Goal: Contribute content: Add original content to the website for others to see

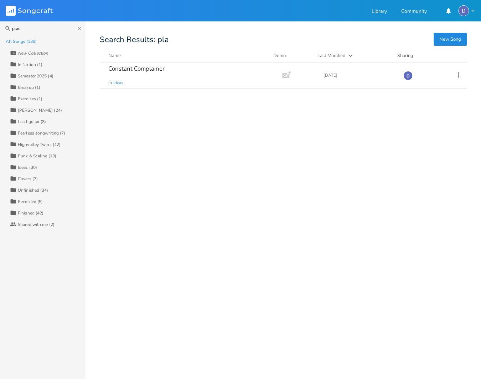
type input "place"
type input "at the"
click at [123, 67] on div "At The Dive" at bounding box center [124, 69] width 32 height 6
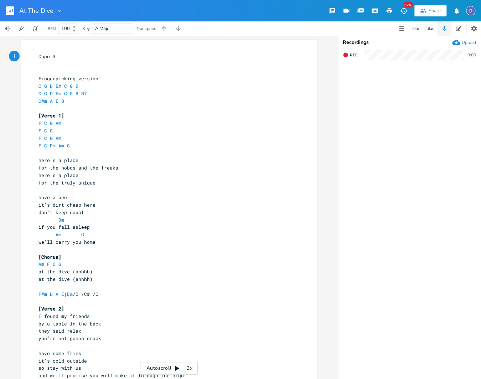
scroll to position [215, 0]
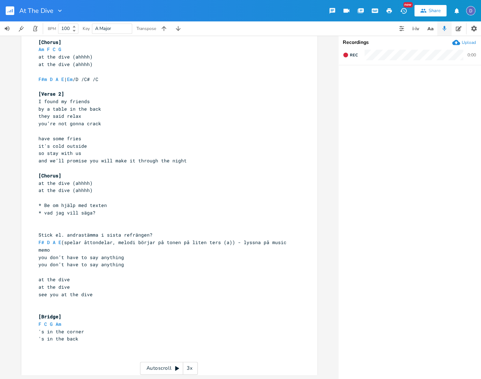
click at [187, 332] on pre "'s in the corner" at bounding box center [165, 331] width 257 height 7
type textarea "[PERSON_NAME]"
type textarea "s"
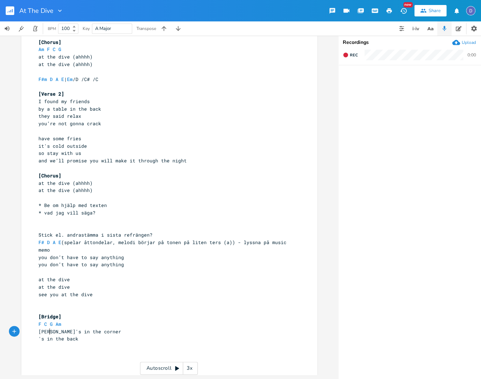
type textarea "nny"
type textarea "hs"
type textarea "Namna"
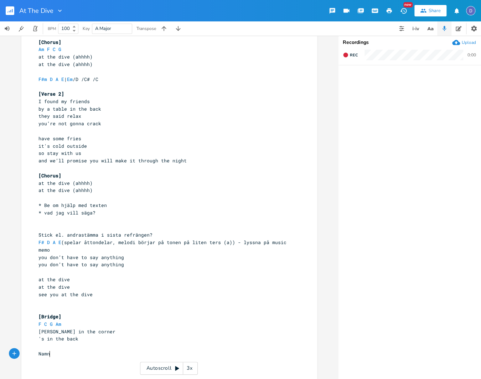
type textarea ":"
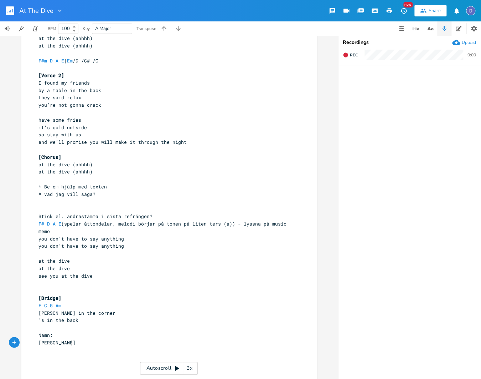
type textarea "[PERSON_NAME]"
type textarea "h's"
type textarea ", [PERSON_NAME]"
type textarea "Klara - Cala"
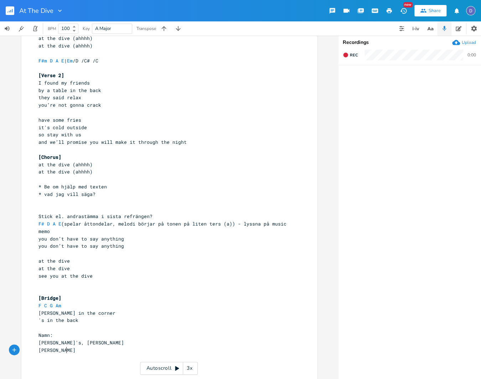
scroll to position [0, 8]
type textarea "Klara"
type textarea "Cal"
type textarea "laire, K"
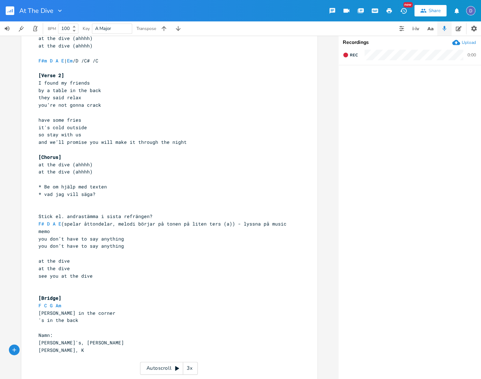
type textarea "Klara"
type textarea "[PERSON_NAME] - [PERSON_NAME]"
type textarea "Per"
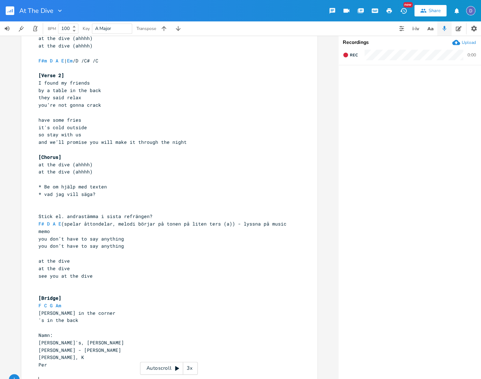
scroll to position [255, 0]
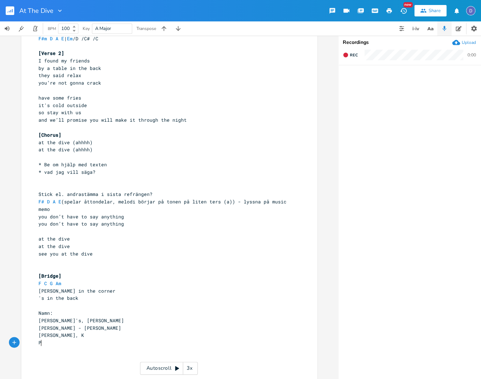
type textarea "är"
type textarea "er"
type textarea "Per"
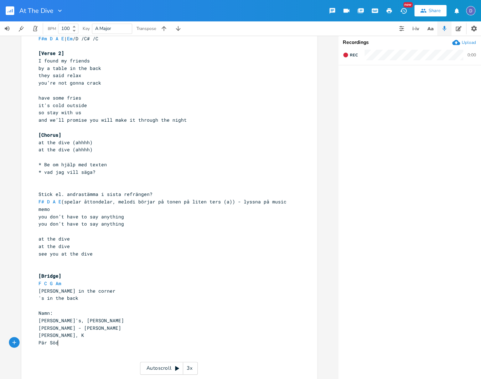
scroll to position [0, 17]
type textarea "[PERSON_NAME]"
type textarea "Per K"
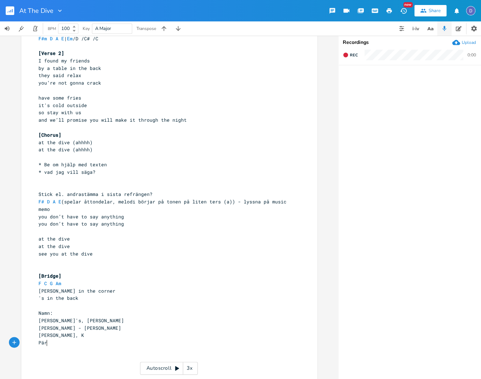
type textarea "är"
type textarea "[PERSON_NAME]"
type textarea "Josefin"
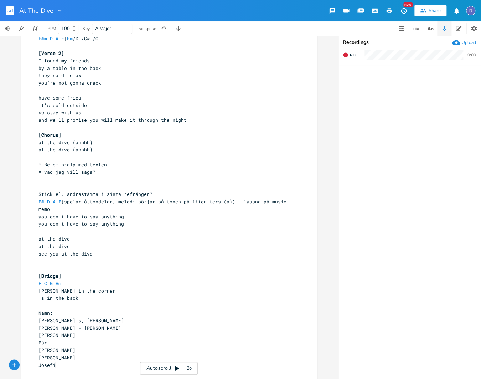
scroll to position [0, 14]
click at [119, 357] on pre "[PERSON_NAME]" at bounding box center [165, 357] width 257 height 7
click at [98, 343] on pre "Pär" at bounding box center [165, 342] width 257 height 7
type textarea "Ö"
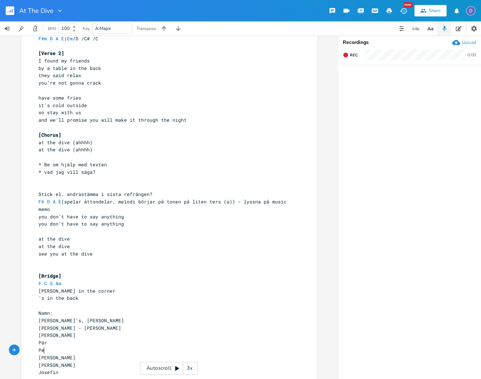
type textarea "Per"
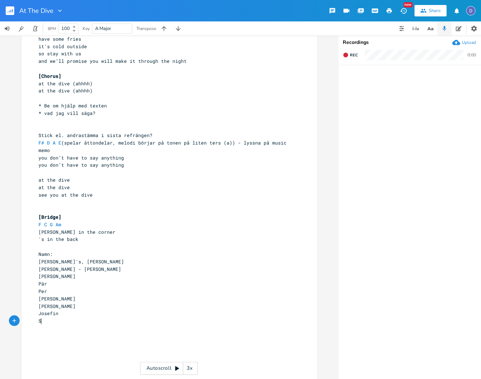
scroll to position [0, 6]
type textarea "[PERSON_NAME]"
type textarea "Me"
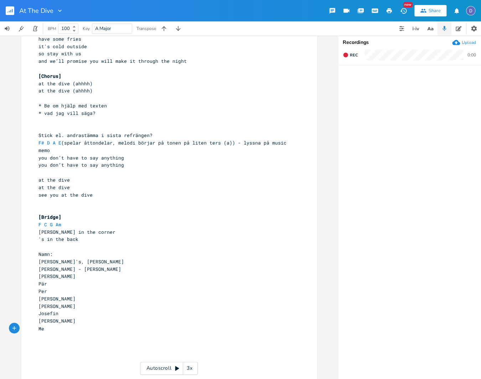
click at [44, 230] on span "[PERSON_NAME] in the corner" at bounding box center [77, 232] width 77 height 6
type textarea "[PERSON_NAME]"
type textarea "is"
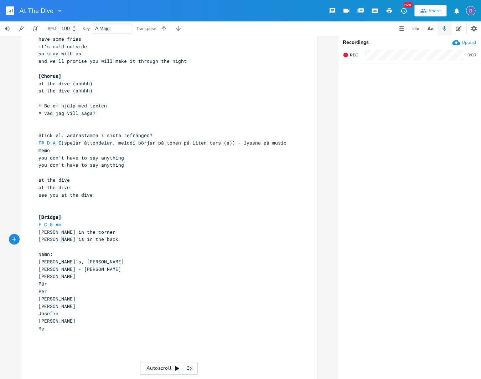
type textarea "in"
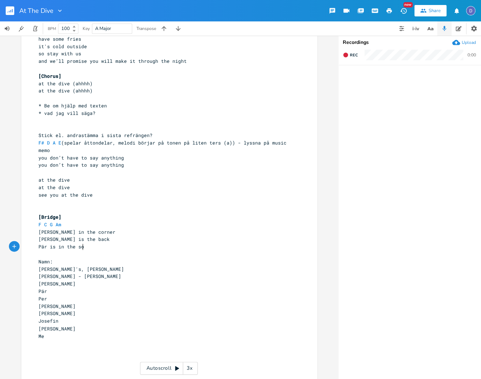
scroll to position [0, 35]
type textarea "late as usual"
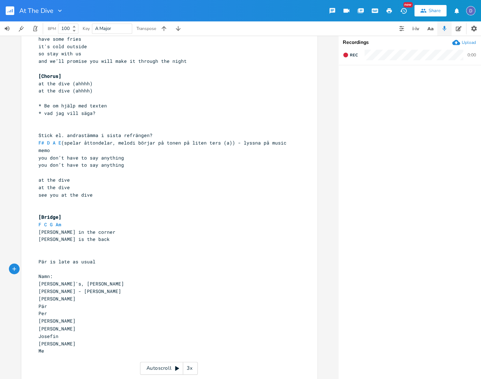
click at [208, 239] on pre "[PERSON_NAME] is the back" at bounding box center [165, 238] width 257 height 7
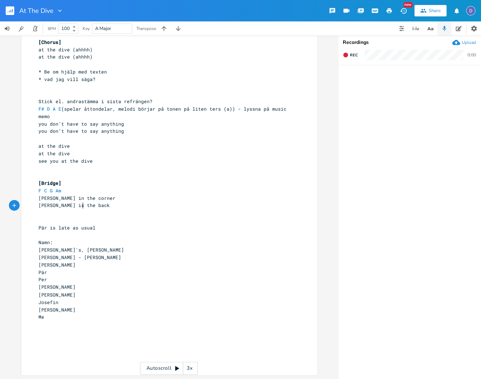
scroll to position [348, 0]
click at [45, 210] on pre "​" at bounding box center [165, 212] width 257 height 7
drag, startPoint x: 57, startPoint y: 206, endPoint x: 61, endPoint y: 207, distance: 4.0
click at [57, 205] on span "[PERSON_NAME] is the back" at bounding box center [74, 205] width 71 height 6
type textarea "in"
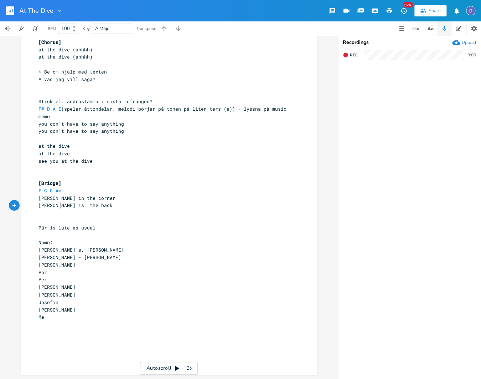
scroll to position [0, 4]
click at [123, 200] on pre "[PERSON_NAME] in the corner" at bounding box center [165, 197] width 257 height 7
click at [120, 204] on pre "[PERSON_NAME] is in the back" at bounding box center [165, 204] width 257 height 7
click at [118, 195] on pre "[PERSON_NAME] in the corner" at bounding box center [165, 197] width 257 height 7
type textarea "​"
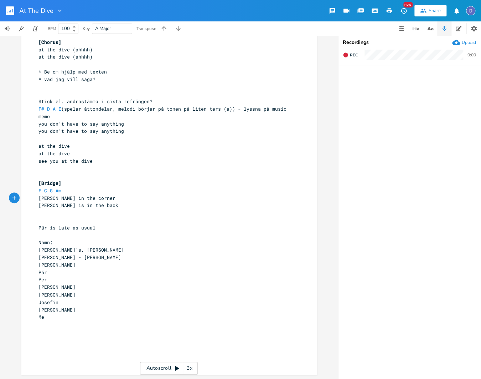
click at [100, 201] on pre "[PERSON_NAME] in the corner" at bounding box center [165, 197] width 257 height 7
click at [100, 208] on pre "[PERSON_NAME] is in the back" at bounding box center [165, 204] width 257 height 7
click at [96, 211] on pre "​" at bounding box center [165, 212] width 257 height 7
click at [44, 197] on span "[PERSON_NAME] in the corner" at bounding box center [77, 198] width 77 height 6
type textarea "[PERSON_NAME]"
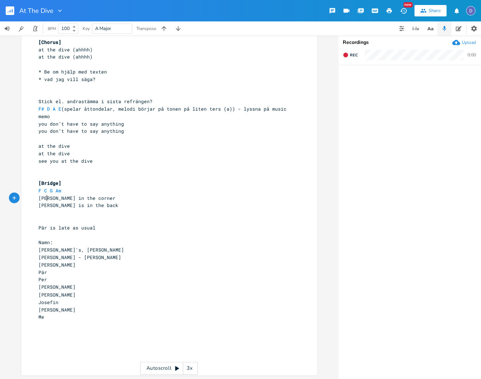
click at [44, 197] on span "[PERSON_NAME] in the corner" at bounding box center [77, 198] width 77 height 6
click at [52, 220] on pre "​" at bounding box center [165, 219] width 257 height 7
click at [44, 199] on span "[PERSON_NAME] in the corner" at bounding box center [77, 198] width 77 height 6
type textarea "[PERSON_NAME]"
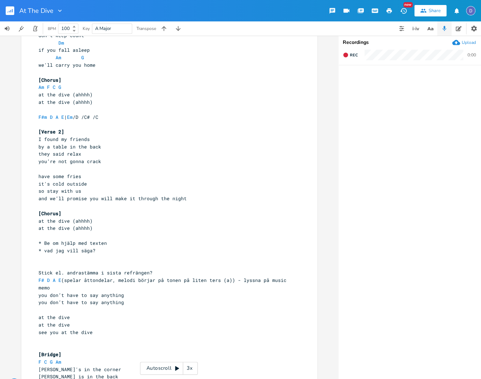
scroll to position [348, 0]
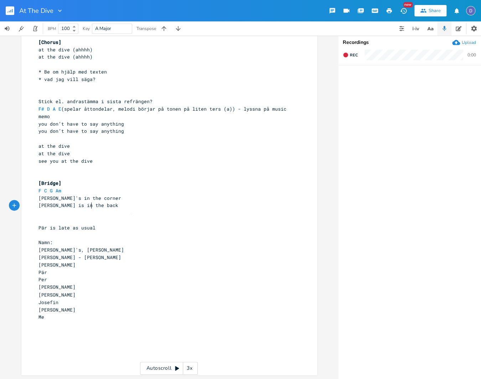
type textarea "​"
click at [75, 213] on pre "​" at bounding box center [165, 212] width 257 height 7
type textarea "​"
click at [91, 302] on pre "Josefin" at bounding box center [165, 301] width 257 height 7
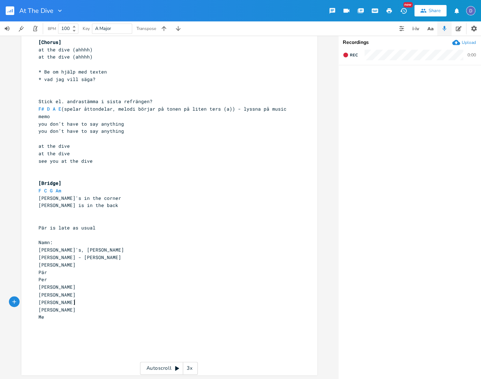
type textarea "- [PERSON_NAME]"
type textarea "y"
type textarea "sie"
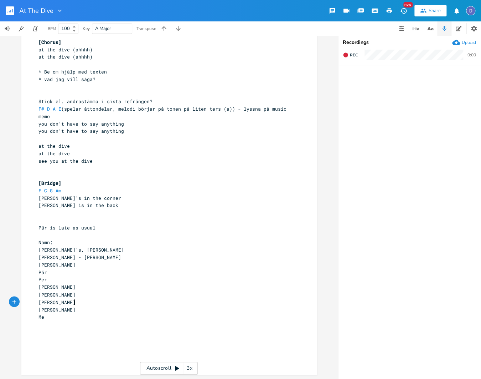
type textarea "cy"
type textarea "[PERSON_NAME]"
click at [135, 196] on pre "[PERSON_NAME]'s in the corner" at bounding box center [165, 197] width 257 height 7
click at [111, 205] on pre "[PERSON_NAME] is in the back" at bounding box center [165, 204] width 257 height 7
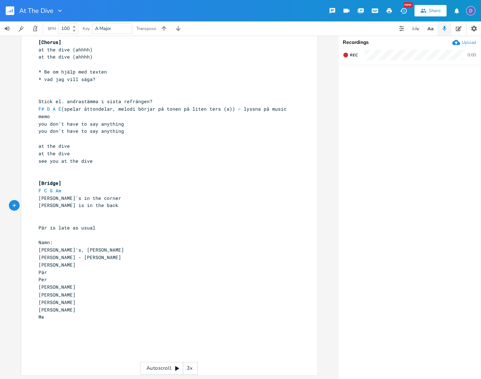
click at [107, 207] on pre "[PERSON_NAME] is in the back" at bounding box center [165, 204] width 257 height 7
click at [86, 206] on span "[PERSON_NAME] is in the back" at bounding box center [79, 205] width 80 height 6
type textarea "back"
click at [86, 206] on span "[PERSON_NAME] is in the back" at bounding box center [79, 205] width 80 height 6
click at [112, 210] on pre "​" at bounding box center [165, 212] width 257 height 7
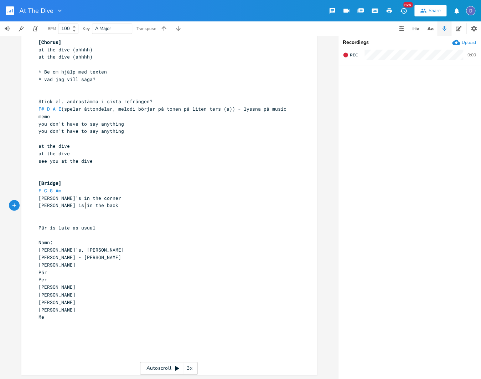
click at [84, 206] on span "[PERSON_NAME] is in the back" at bounding box center [79, 205] width 80 height 6
type textarea "back"
click at [84, 206] on span "[PERSON_NAME] is in the back" at bounding box center [79, 205] width 80 height 6
click at [82, 214] on pre "​" at bounding box center [165, 212] width 257 height 7
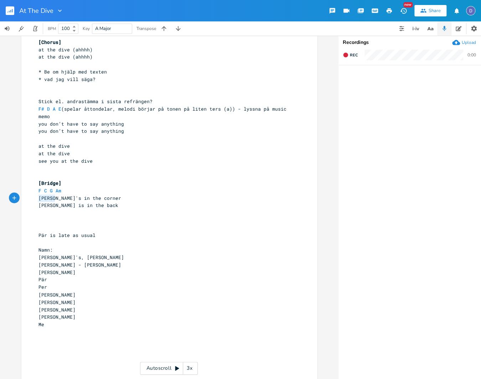
type textarea "[PERSON_NAME]'"
type textarea "in the corner"
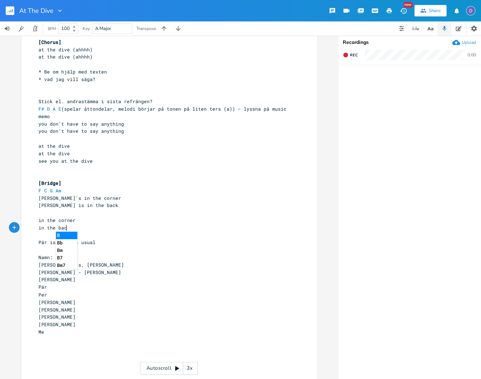
type textarea "in the back"
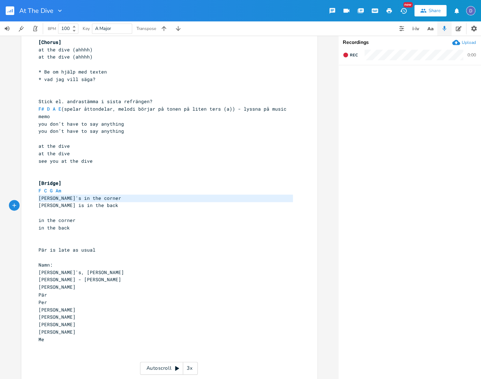
type textarea "[PERSON_NAME]'s in the corner [PERSON_NAME] is in the back"
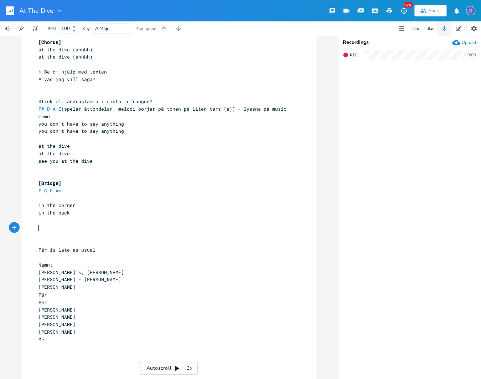
paste textarea "[PERSON_NAME]'s in the corner"
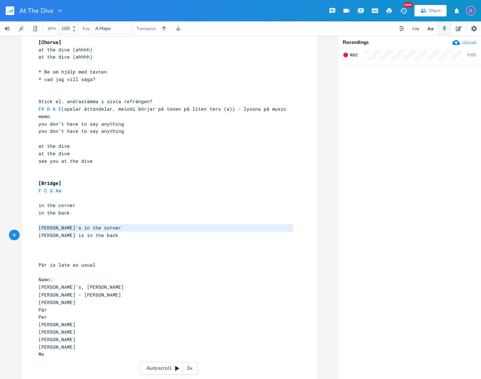
type textarea "[PERSON_NAME]'s in the corner [PERSON_NAME] is in the back"
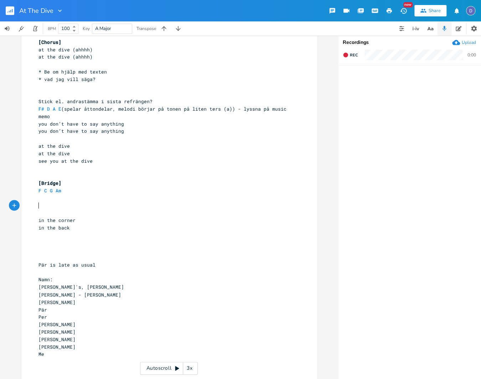
paste textarea "E"
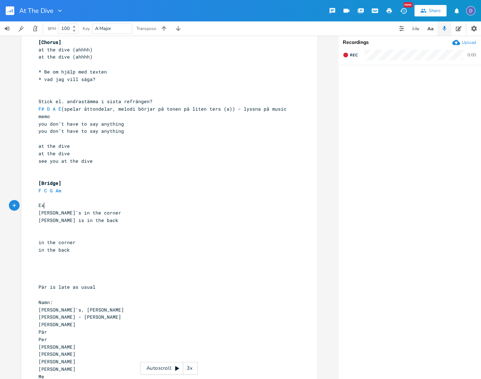
type textarea "Exmpe"
type textarea "T ex:"
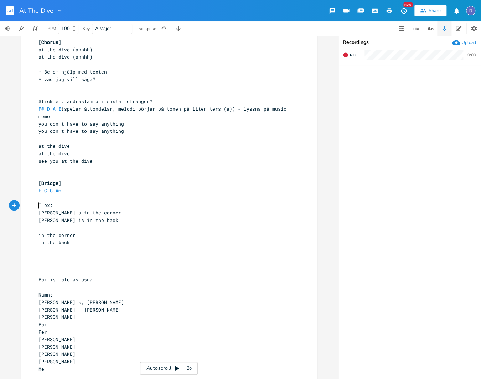
type textarea "T ex:"
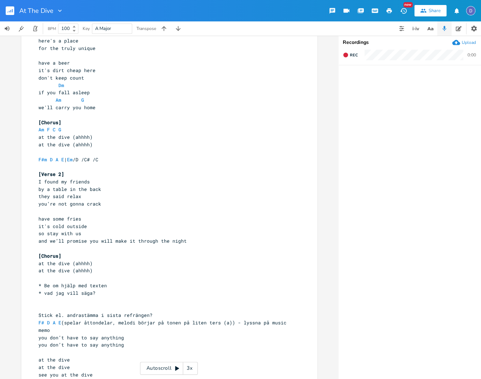
scroll to position [0, 0]
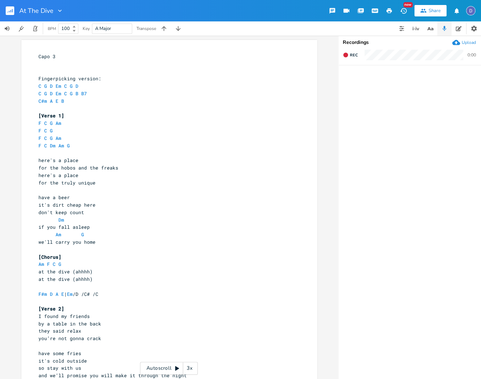
click at [128, 190] on pre "​" at bounding box center [165, 189] width 257 height 7
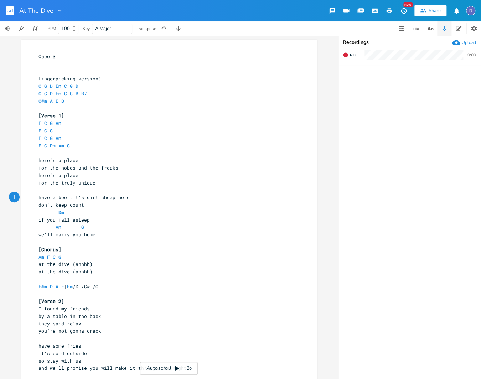
type textarea ","
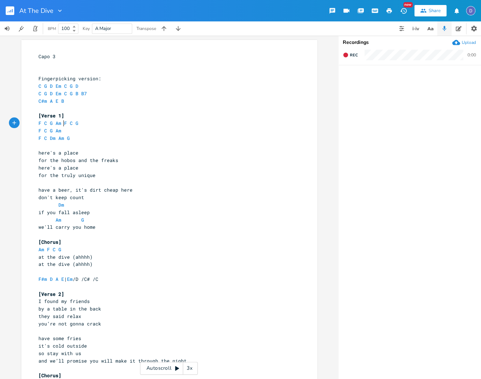
scroll to position [0, 1]
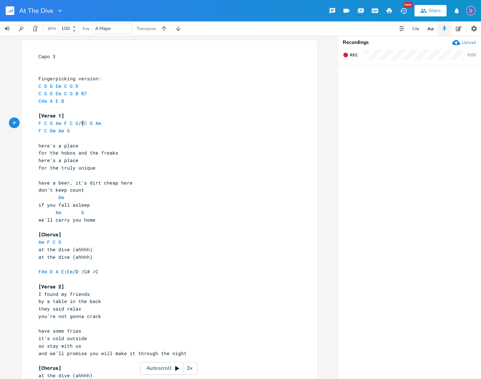
type textarea "/"
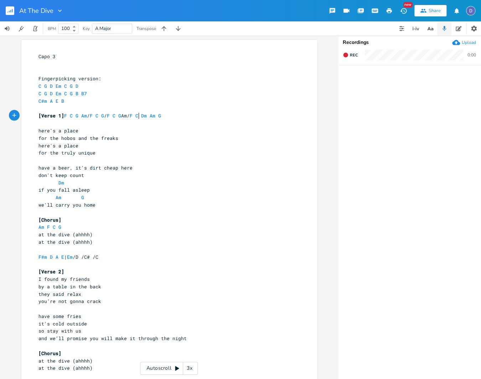
scroll to position [0, 1]
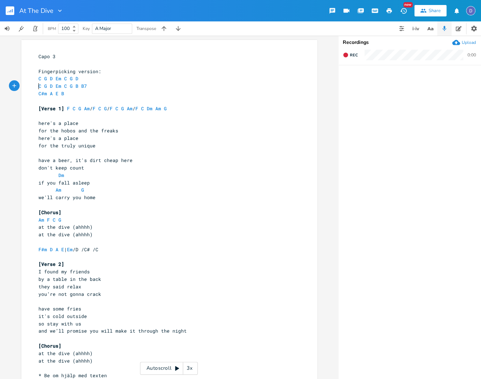
click at [127, 211] on pre "[Chorus]" at bounding box center [165, 212] width 257 height 7
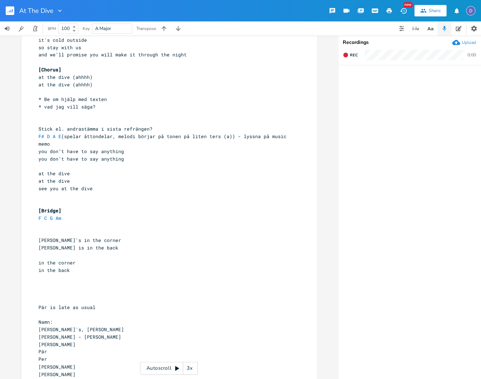
scroll to position [291, 0]
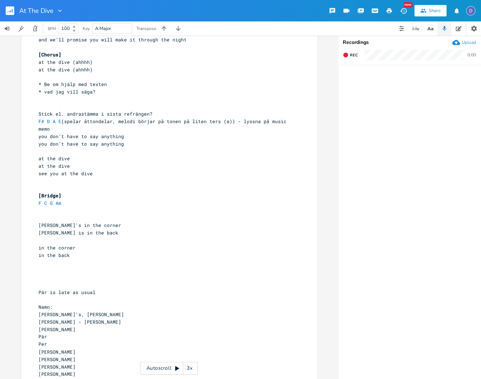
click at [127, 211] on pre "​" at bounding box center [165, 210] width 257 height 7
click at [106, 259] on pre "​" at bounding box center [165, 262] width 257 height 7
click at [59, 255] on span "in the back" at bounding box center [54, 255] width 31 height 6
click at [83, 247] on icon "button" at bounding box center [87, 248] width 9 height 9
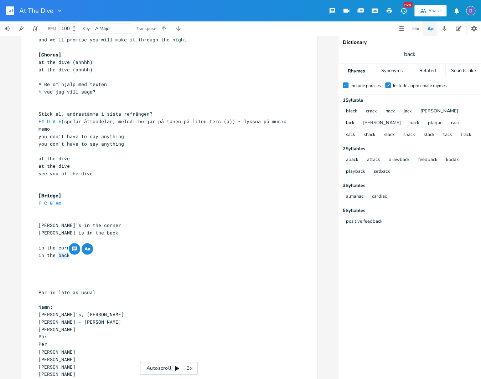
scroll to position [356, 0]
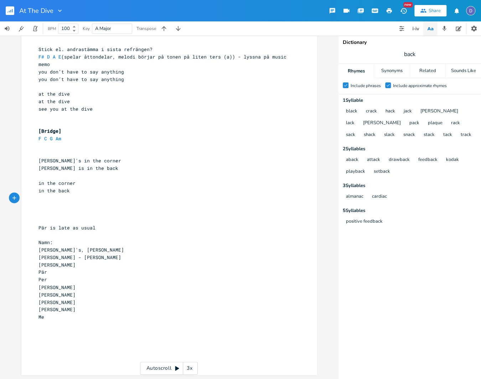
click at [107, 196] on pre "​" at bounding box center [165, 197] width 257 height 7
type textarea "eating snacks"
click at [126, 159] on pre "[PERSON_NAME]'s in the corner" at bounding box center [165, 160] width 257 height 7
type textarea "​"
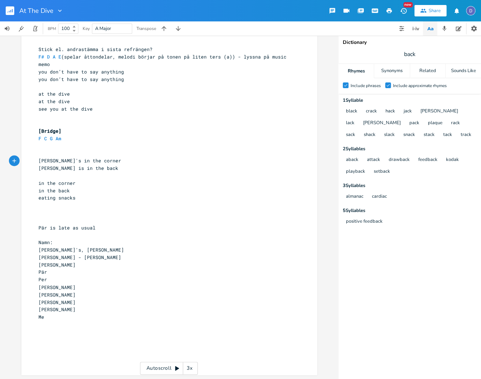
click at [94, 151] on pre "​" at bounding box center [165, 153] width 257 height 7
click at [107, 170] on pre "[PERSON_NAME] is in the back" at bounding box center [165, 167] width 257 height 7
type textarea "​"
click at [105, 182] on pre "in the corner" at bounding box center [165, 182] width 257 height 7
click at [103, 212] on pre "​" at bounding box center [165, 212] width 257 height 7
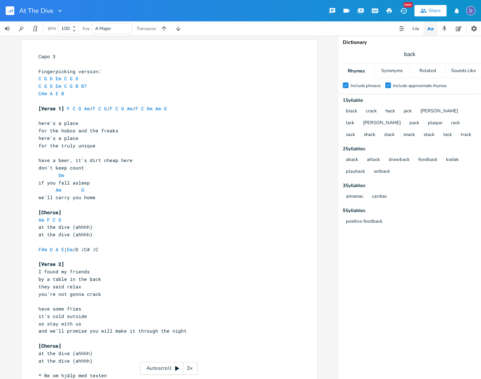
scroll to position [1, 0]
click at [103, 118] on pre "here's a place" at bounding box center [165, 121] width 257 height 7
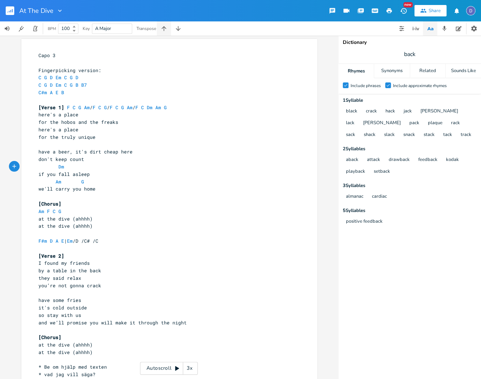
click at [164, 32] on button "button" at bounding box center [164, 28] width 14 height 14
click at [178, 33] on button "Transpose Song Down" at bounding box center [178, 28] width 14 height 14
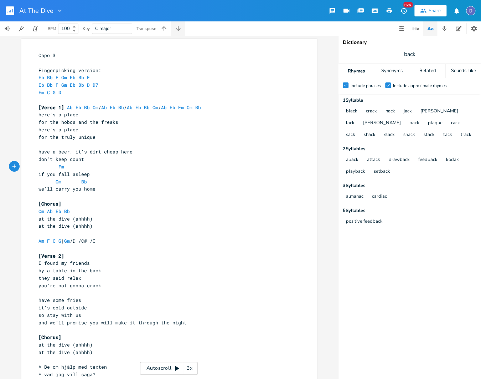
click at [178, 33] on button "button" at bounding box center [178, 28] width 14 height 14
click at [168, 32] on button "button" at bounding box center [164, 28] width 14 height 14
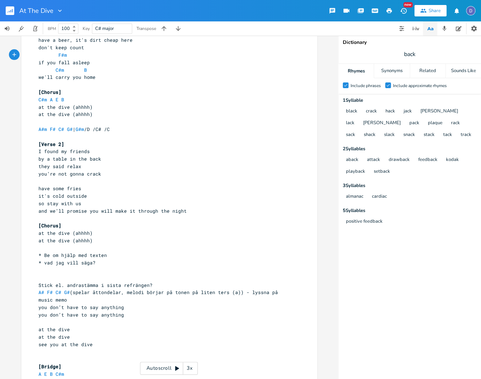
scroll to position [0, 0]
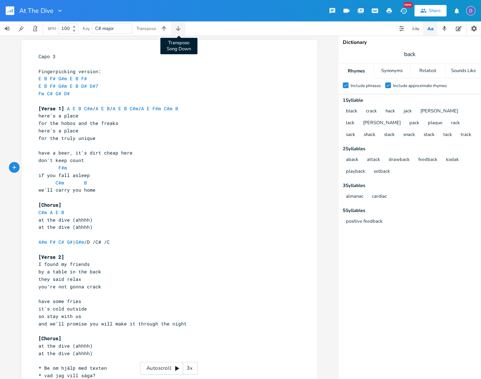
click at [179, 27] on icon "button" at bounding box center [178, 28] width 7 height 7
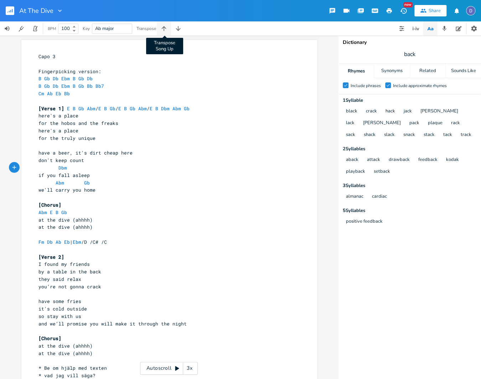
click at [168, 26] on button "Transpose Song Up" at bounding box center [164, 28] width 14 height 14
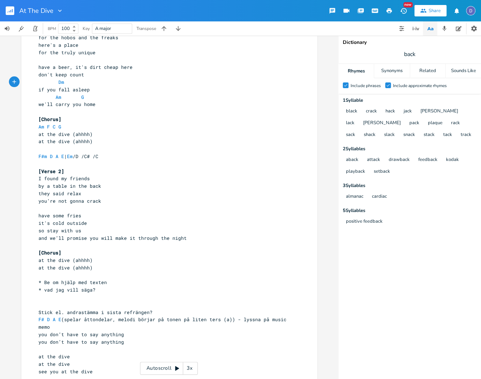
scroll to position [85, 0]
click at [69, 156] on span "F#m D A E | Em /D /C# /C" at bounding box center [69, 156] width 60 height 6
type textarea "F#m D A E |"
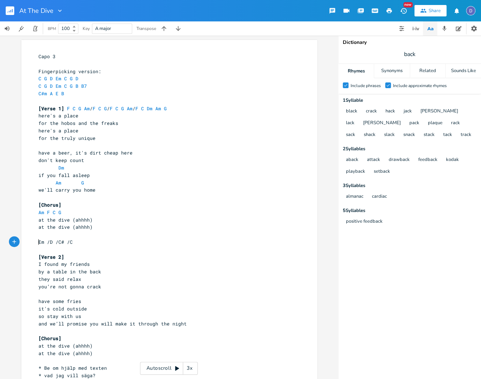
type textarea "Em /D /C# /C"
paste textarea "C#m A E B"
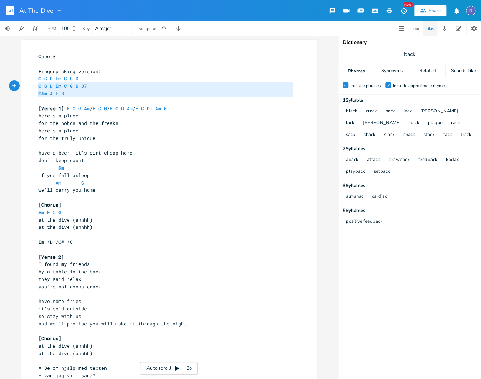
type textarea "C G D Em C G D C G D Em C G B B7 C#m A E B"
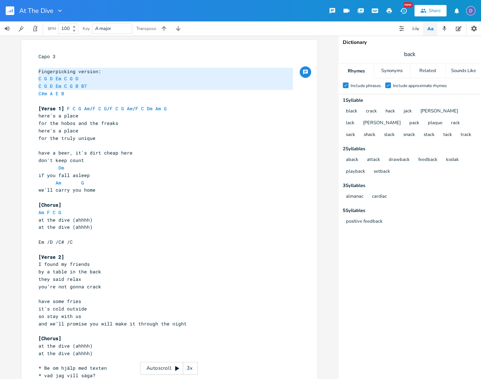
type textarea "Fingerpicking version: C G D Em C G D C G D Em C G B B7 C#m A E B"
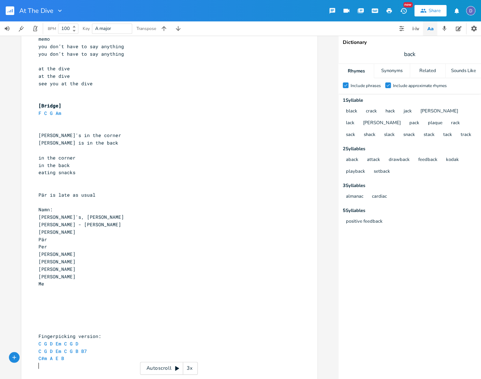
scroll to position [8, 0]
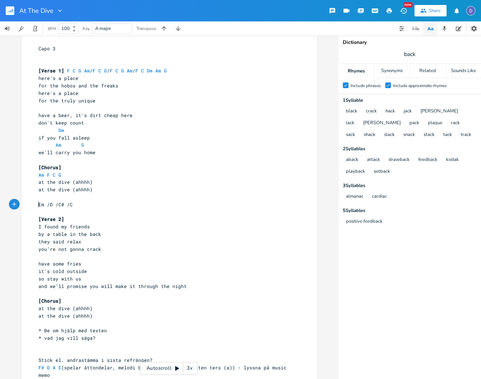
type textarea "Em /D /C# /C"
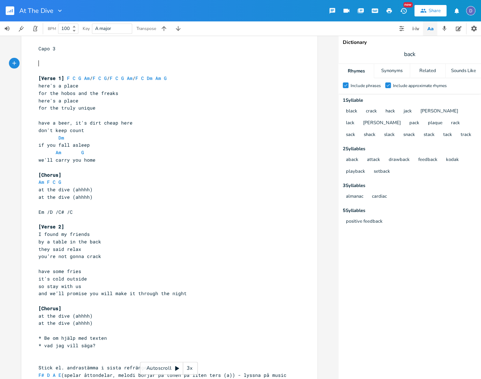
paste textarea "["
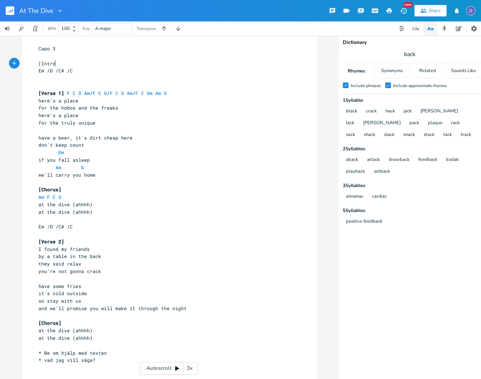
type textarea "[Intro]"
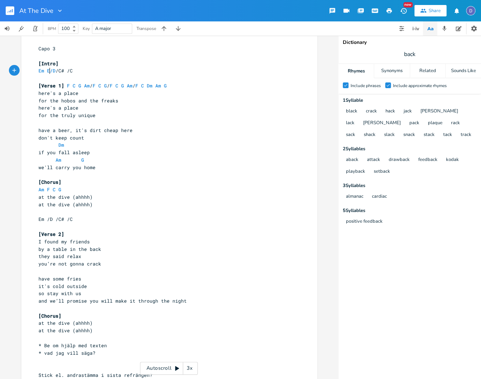
type textarea "En"
type textarea "m"
type textarea "Em"
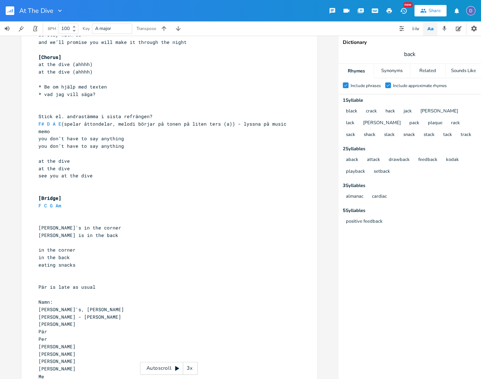
scroll to position [224, 0]
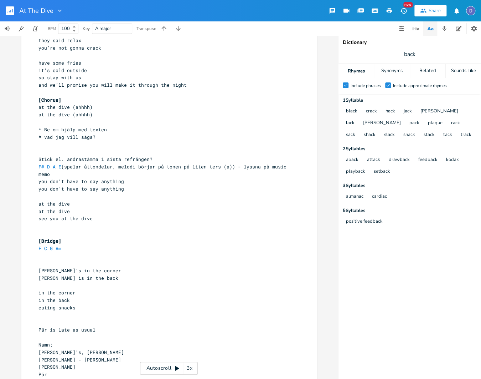
type textarea "Em"
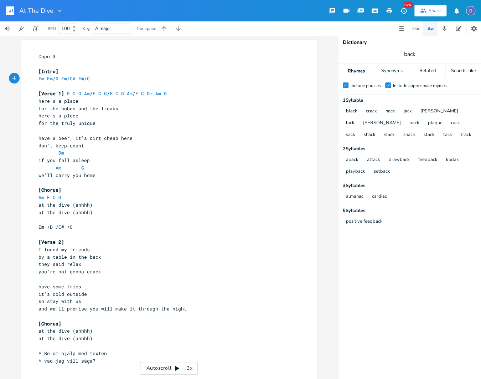
scroll to position [2, 0]
